Goal: Use online tool/utility: Utilize a website feature to perform a specific function

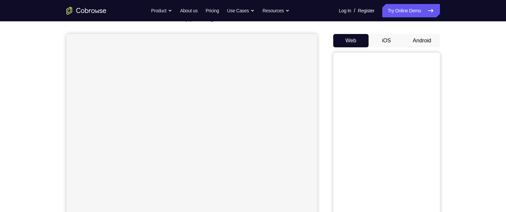
click at [427, 41] on button "Android" at bounding box center [422, 40] width 36 height 13
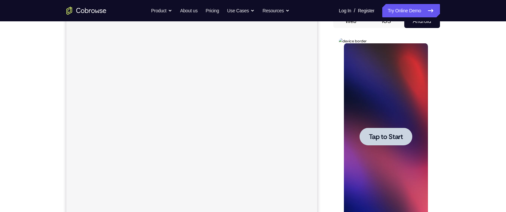
scroll to position [88, 0]
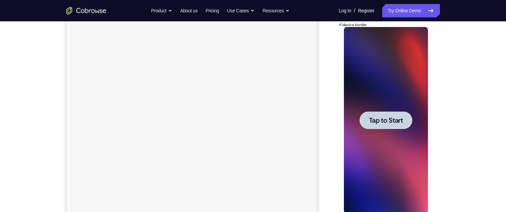
click at [387, 124] on span "Tap to Start" at bounding box center [386, 120] width 34 height 7
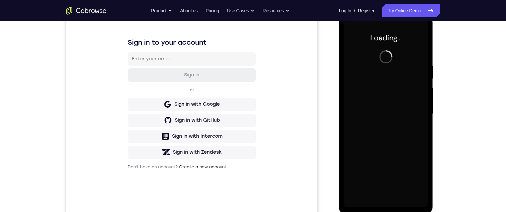
scroll to position [0, 0]
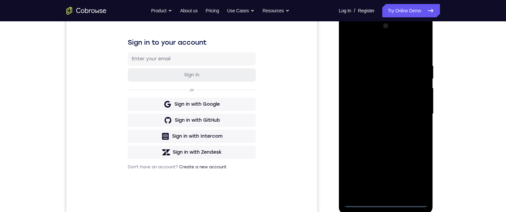
click at [385, 205] on div at bounding box center [386, 114] width 84 height 187
click at [354, 104] on div at bounding box center [386, 113] width 84 height 187
click at [399, 134] on div at bounding box center [386, 113] width 84 height 187
click at [397, 192] on div at bounding box center [386, 113] width 84 height 187
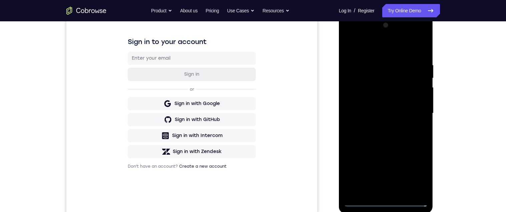
click at [396, 88] on div at bounding box center [386, 113] width 84 height 187
click at [398, 69] on div at bounding box center [386, 113] width 84 height 187
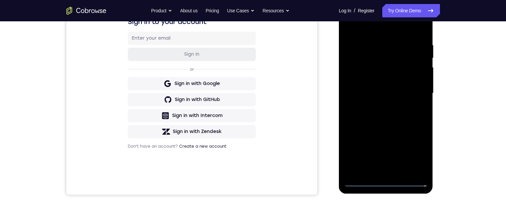
scroll to position [100, 0]
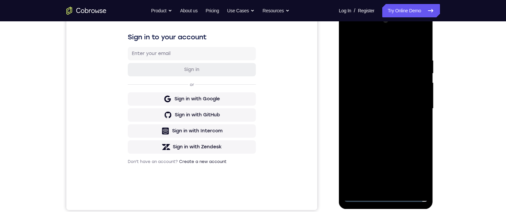
click at [395, 90] on div at bounding box center [386, 108] width 84 height 187
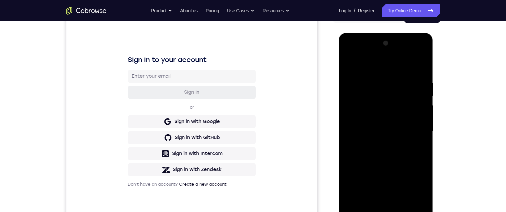
click at [414, 147] on div at bounding box center [386, 131] width 84 height 187
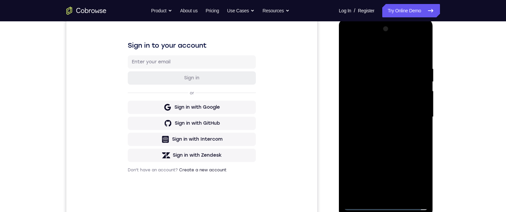
scroll to position [94, 0]
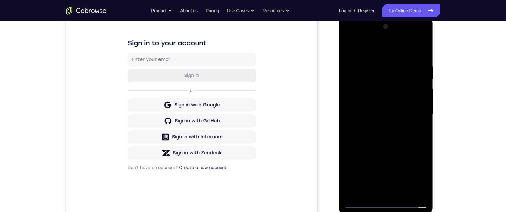
click at [412, 132] on div at bounding box center [386, 114] width 84 height 187
click at [410, 194] on div at bounding box center [386, 114] width 84 height 187
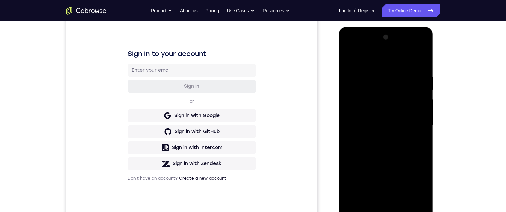
scroll to position [91, 0]
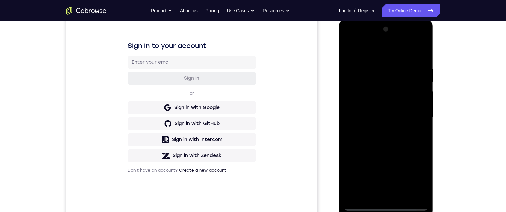
click at [410, 197] on div at bounding box center [386, 117] width 84 height 187
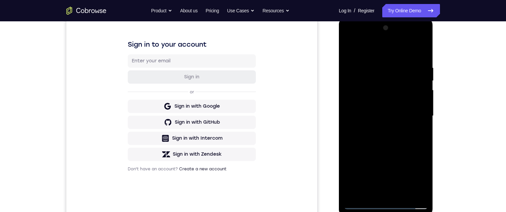
click at [398, 194] on div at bounding box center [386, 116] width 84 height 187
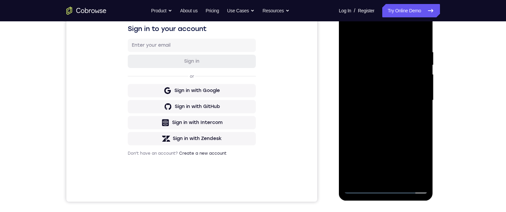
scroll to position [110, 0]
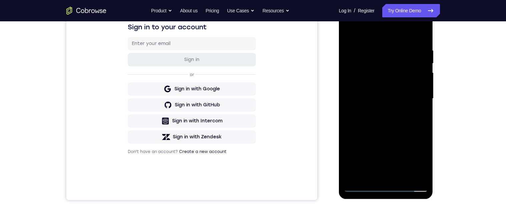
click at [419, 97] on div at bounding box center [386, 98] width 84 height 187
click at [399, 79] on div at bounding box center [386, 98] width 84 height 187
click at [416, 37] on div at bounding box center [386, 98] width 84 height 187
click at [407, 73] on div at bounding box center [386, 98] width 84 height 187
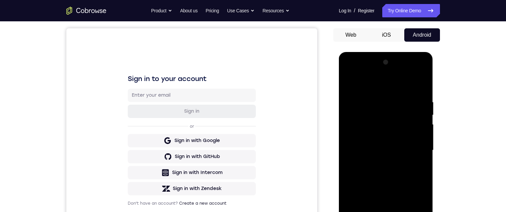
click at [424, 74] on div at bounding box center [386, 150] width 84 height 187
click at [376, 71] on div at bounding box center [386, 150] width 84 height 187
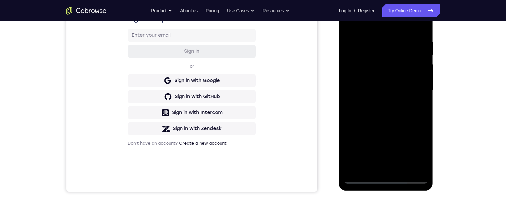
scroll to position [63, 0]
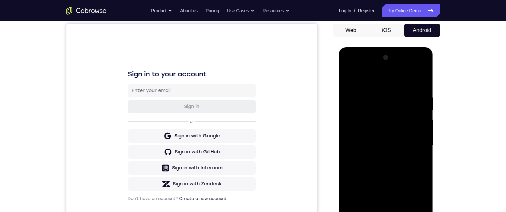
click at [349, 69] on div at bounding box center [386, 145] width 84 height 187
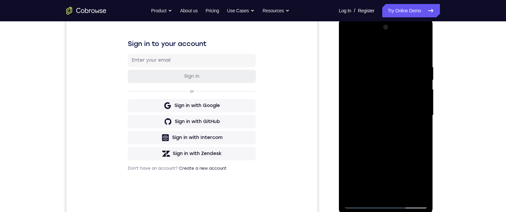
click at [389, 114] on div at bounding box center [386, 115] width 84 height 187
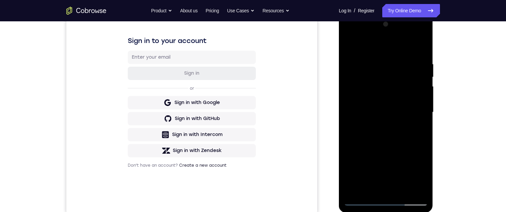
click at [400, 113] on div at bounding box center [386, 112] width 84 height 187
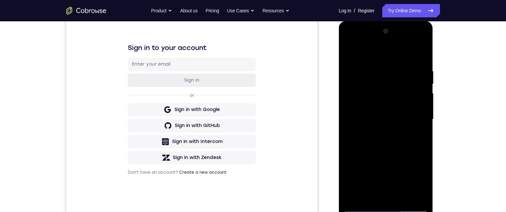
scroll to position [55, 0]
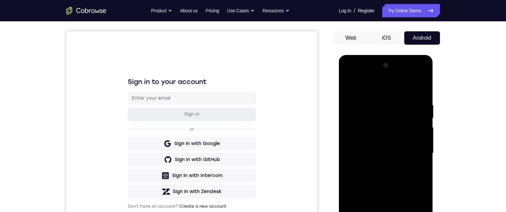
click at [349, 83] on div at bounding box center [386, 153] width 84 height 187
click at [354, 76] on div at bounding box center [386, 153] width 84 height 187
click at [352, 73] on div at bounding box center [386, 153] width 84 height 187
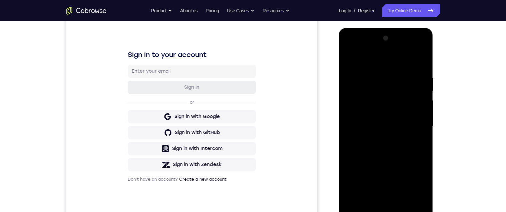
scroll to position [77, 0]
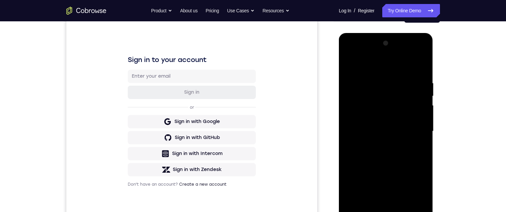
click at [360, 113] on div at bounding box center [386, 131] width 84 height 187
click at [386, 115] on div at bounding box center [386, 131] width 84 height 187
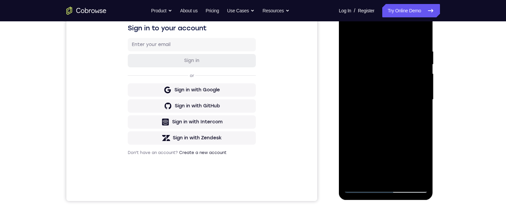
scroll to position [110, 0]
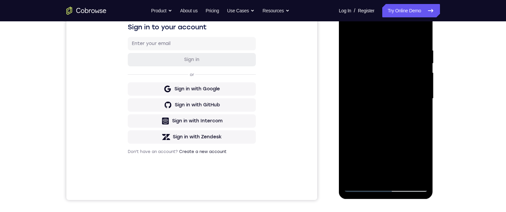
click at [359, 164] on div at bounding box center [386, 98] width 84 height 187
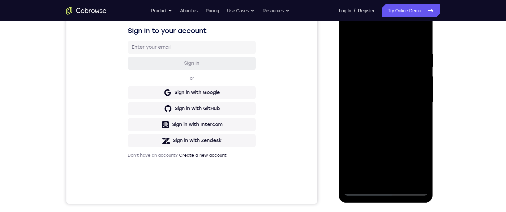
scroll to position [83, 0]
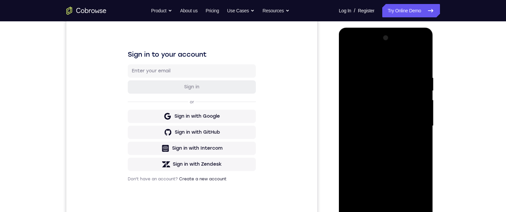
click at [350, 49] on div at bounding box center [386, 126] width 84 height 187
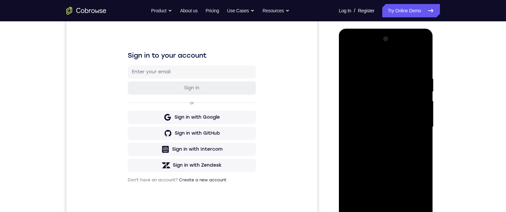
click at [349, 54] on div at bounding box center [386, 127] width 84 height 187
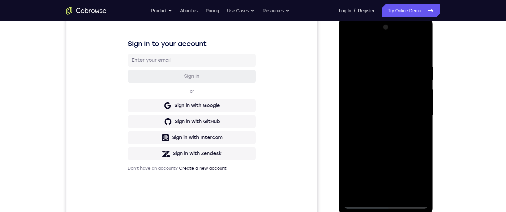
scroll to position [85, 0]
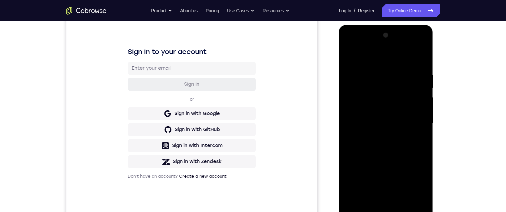
click at [347, 47] on div at bounding box center [386, 123] width 84 height 187
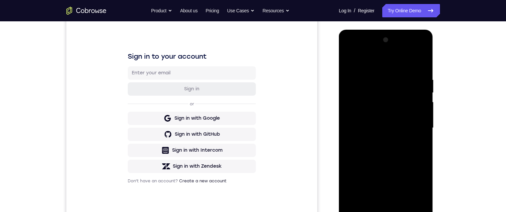
scroll to position [113, 0]
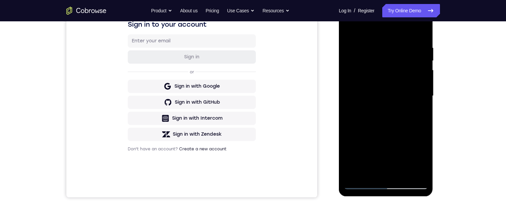
click at [385, 183] on div at bounding box center [386, 96] width 84 height 187
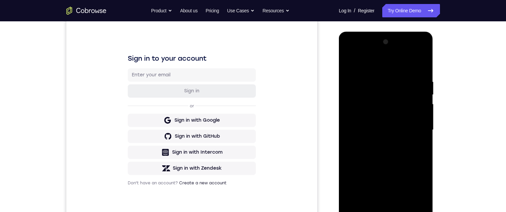
scroll to position [132, 0]
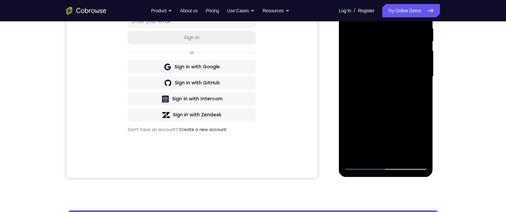
click at [385, 166] on div at bounding box center [386, 76] width 84 height 187
click at [421, 136] on div at bounding box center [386, 76] width 84 height 187
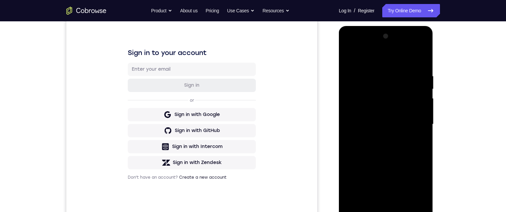
scroll to position [75, 0]
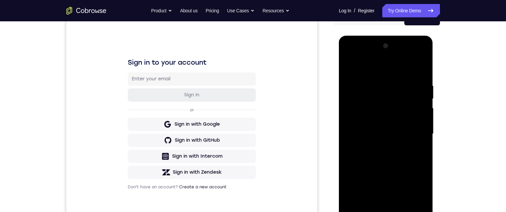
click at [384, 71] on div at bounding box center [386, 134] width 84 height 187
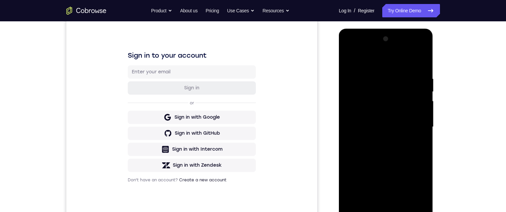
scroll to position [91, 0]
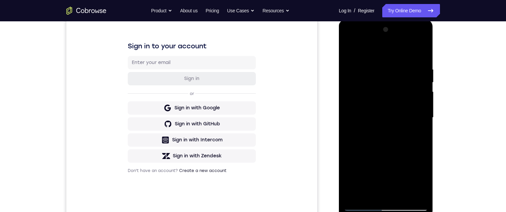
click at [419, 115] on div at bounding box center [386, 117] width 84 height 187
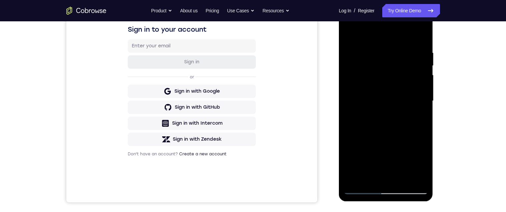
scroll to position [93, 0]
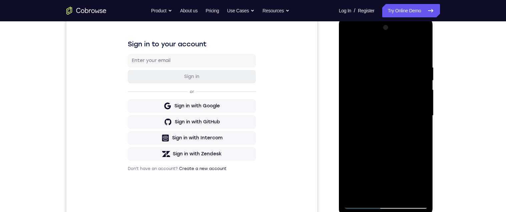
click at [379, 131] on div at bounding box center [386, 115] width 84 height 187
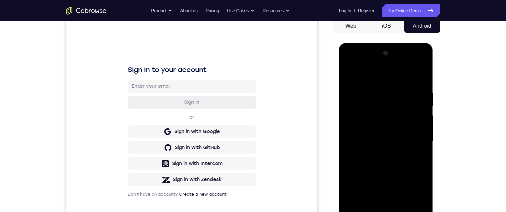
scroll to position [66, 0]
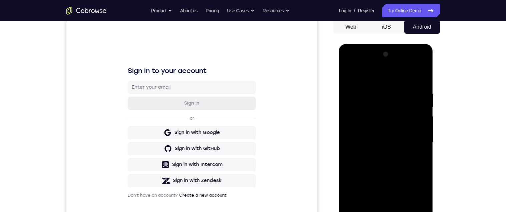
click at [410, 137] on div at bounding box center [386, 142] width 84 height 187
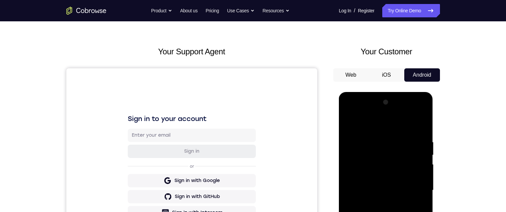
scroll to position [19, 0]
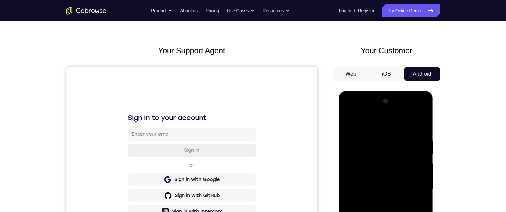
click at [383, 77] on button "iOS" at bounding box center [386, 73] width 36 height 13
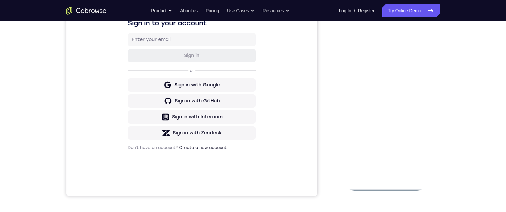
scroll to position [103, 0]
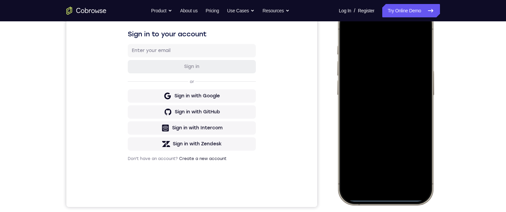
click at [386, 29] on div at bounding box center [385, 106] width 88 height 190
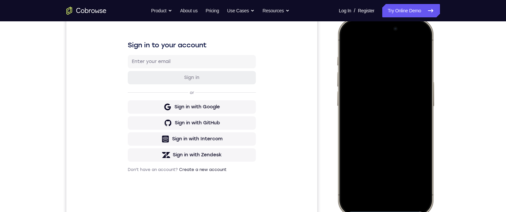
scroll to position [113, 0]
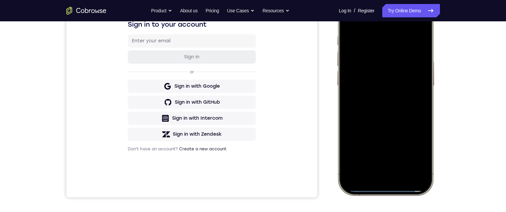
click at [385, 191] on div at bounding box center [385, 96] width 88 height 190
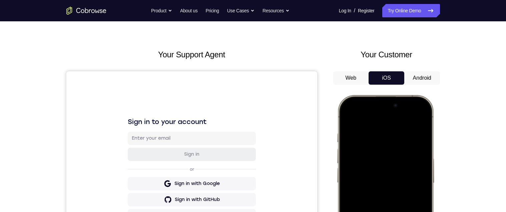
click at [423, 74] on button "Android" at bounding box center [422, 77] width 36 height 13
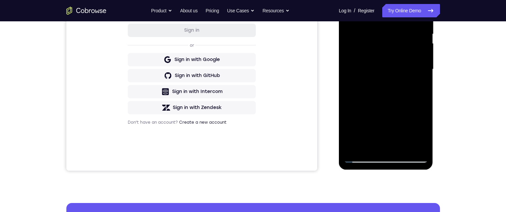
scroll to position [140, 0]
click at [398, 117] on div at bounding box center [386, 69] width 84 height 187
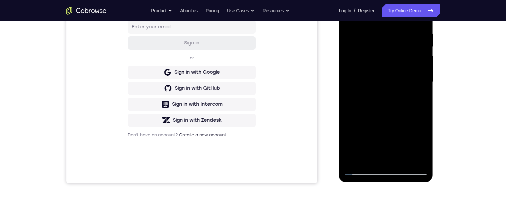
scroll to position [99, 0]
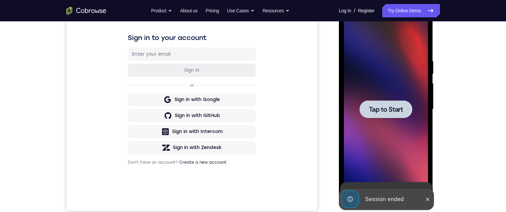
click at [433, 196] on div at bounding box center [427, 199] width 11 height 21
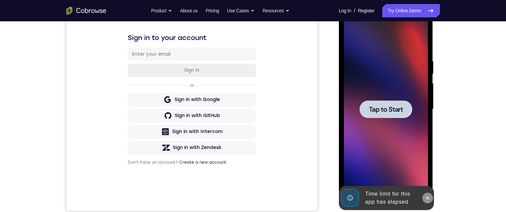
click at [427, 201] on button at bounding box center [427, 198] width 11 height 11
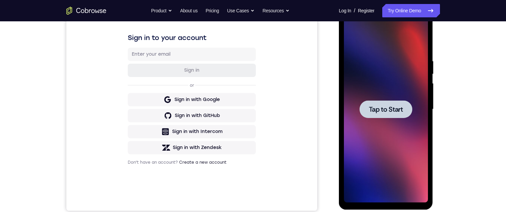
click at [380, 112] on span "Tap to Start" at bounding box center [386, 109] width 34 height 7
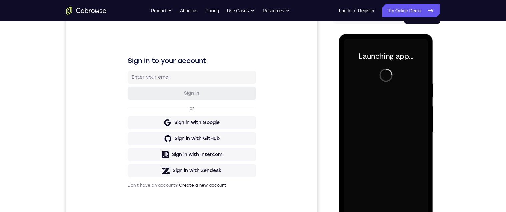
scroll to position [108, 0]
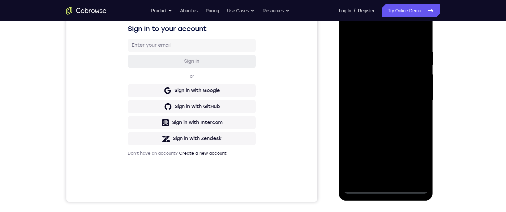
click at [386, 192] on div at bounding box center [386, 100] width 84 height 187
click at [386, 193] on div at bounding box center [386, 100] width 84 height 187
click at [417, 161] on div at bounding box center [386, 100] width 84 height 187
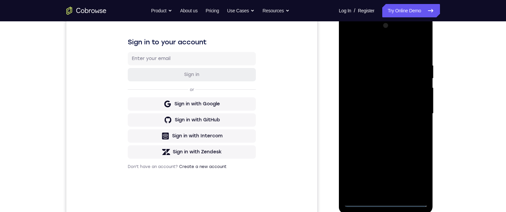
scroll to position [97, 0]
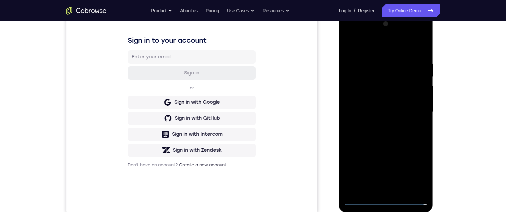
click at [376, 48] on div at bounding box center [386, 112] width 84 height 187
click at [413, 112] on div at bounding box center [386, 112] width 84 height 187
click at [376, 128] on div at bounding box center [386, 112] width 84 height 187
click at [394, 108] on div at bounding box center [386, 112] width 84 height 187
click at [404, 95] on div at bounding box center [386, 112] width 84 height 187
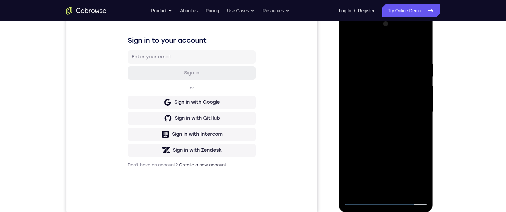
click at [399, 114] on div at bounding box center [386, 112] width 84 height 187
click at [406, 139] on div at bounding box center [386, 112] width 84 height 187
click at [399, 137] on div at bounding box center [386, 112] width 84 height 187
click at [423, 58] on div at bounding box center [386, 112] width 84 height 187
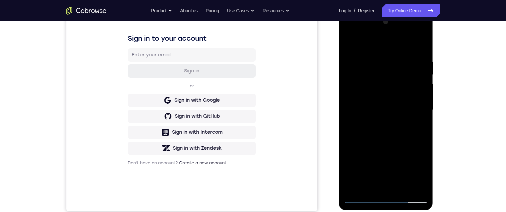
click at [399, 61] on div at bounding box center [386, 110] width 84 height 187
click at [417, 132] on div at bounding box center [386, 110] width 84 height 187
click at [423, 152] on div at bounding box center [386, 110] width 84 height 187
click at [424, 139] on div at bounding box center [386, 110] width 84 height 187
click at [419, 139] on div at bounding box center [386, 110] width 84 height 187
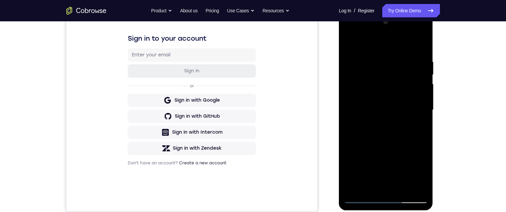
click at [423, 163] on div at bounding box center [386, 110] width 84 height 187
click at [423, 162] on div at bounding box center [386, 110] width 84 height 187
click at [422, 162] on div at bounding box center [386, 110] width 84 height 187
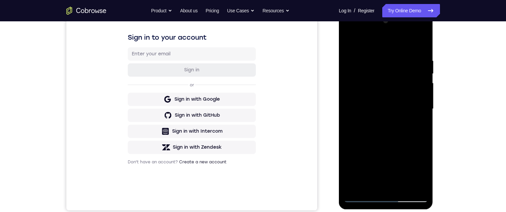
click at [413, 92] on div at bounding box center [386, 109] width 84 height 187
click at [420, 93] on div at bounding box center [386, 109] width 84 height 187
click at [421, 156] on div at bounding box center [386, 109] width 84 height 187
click at [414, 125] on div at bounding box center [386, 109] width 84 height 187
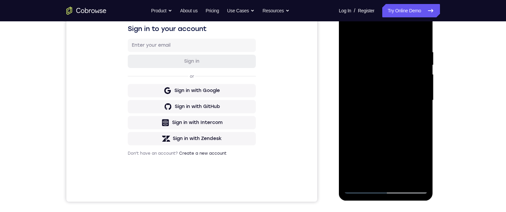
scroll to position [109, 0]
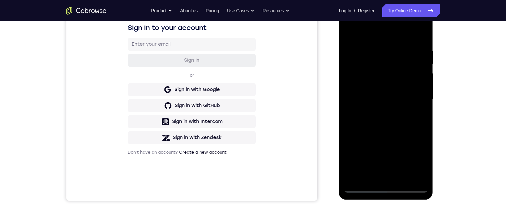
click at [439, 91] on div at bounding box center [386, 98] width 107 height 205
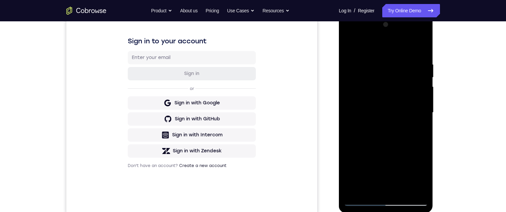
scroll to position [97, 0]
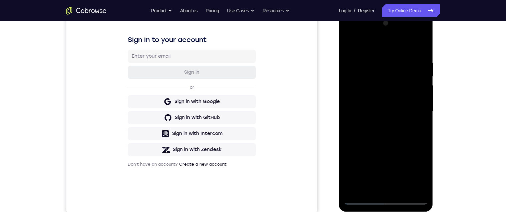
click at [421, 97] on div at bounding box center [386, 111] width 84 height 187
click at [424, 94] on div at bounding box center [386, 111] width 84 height 187
click at [420, 87] on div at bounding box center [386, 111] width 84 height 187
click at [416, 84] on div at bounding box center [386, 111] width 84 height 187
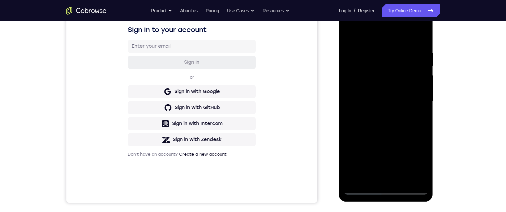
scroll to position [106, 0]
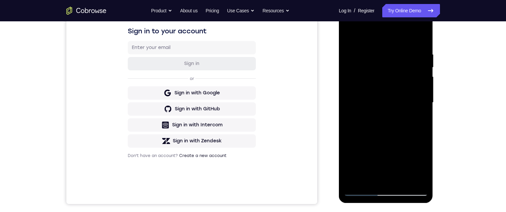
click at [423, 84] on div at bounding box center [386, 102] width 84 height 187
click at [419, 87] on div at bounding box center [386, 102] width 84 height 187
click at [422, 40] on div at bounding box center [386, 102] width 84 height 187
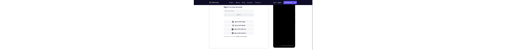
scroll to position [0, 0]
